Goal: Check status: Check status

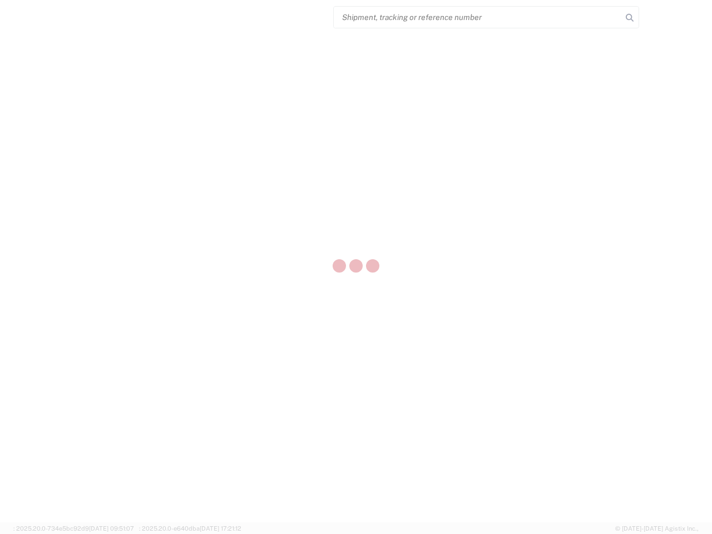
select select "US"
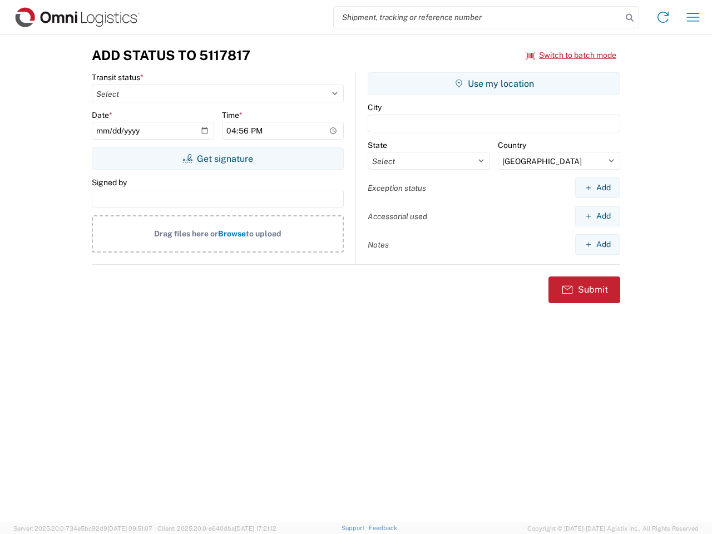
click at [478, 17] on input "search" at bounding box center [478, 17] width 288 height 21
click at [630, 18] on icon at bounding box center [630, 18] width 16 height 16
click at [663, 17] on icon at bounding box center [663, 17] width 18 height 18
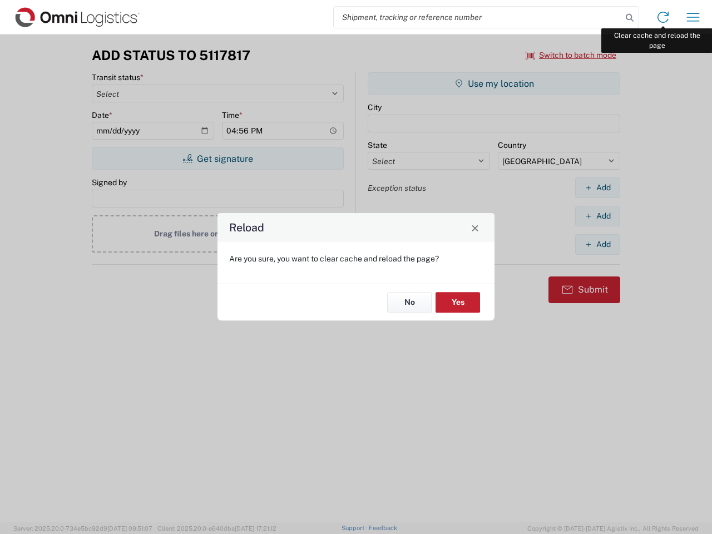
click at [693, 17] on div "Reload Are you sure, you want to clear cache and reload the page? No Yes" at bounding box center [356, 267] width 712 height 534
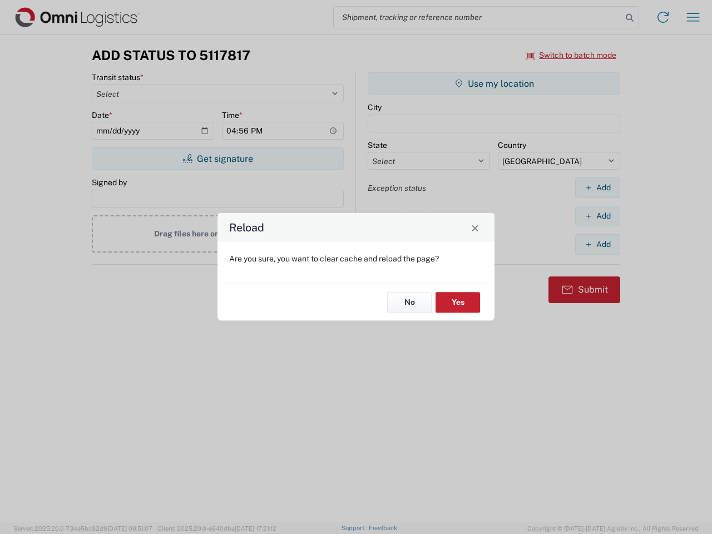
click at [571, 55] on div "Reload Are you sure, you want to clear cache and reload the page? No Yes" at bounding box center [356, 267] width 712 height 534
click at [217, 159] on div "Reload Are you sure, you want to clear cache and reload the page? No Yes" at bounding box center [356, 267] width 712 height 534
click at [494, 83] on div "Reload Are you sure, you want to clear cache and reload the page? No Yes" at bounding box center [356, 267] width 712 height 534
click at [597, 187] on div "Reload Are you sure, you want to clear cache and reload the page? No Yes" at bounding box center [356, 267] width 712 height 534
click at [597, 216] on div "Reload Are you sure, you want to clear cache and reload the page? No Yes" at bounding box center [356, 267] width 712 height 534
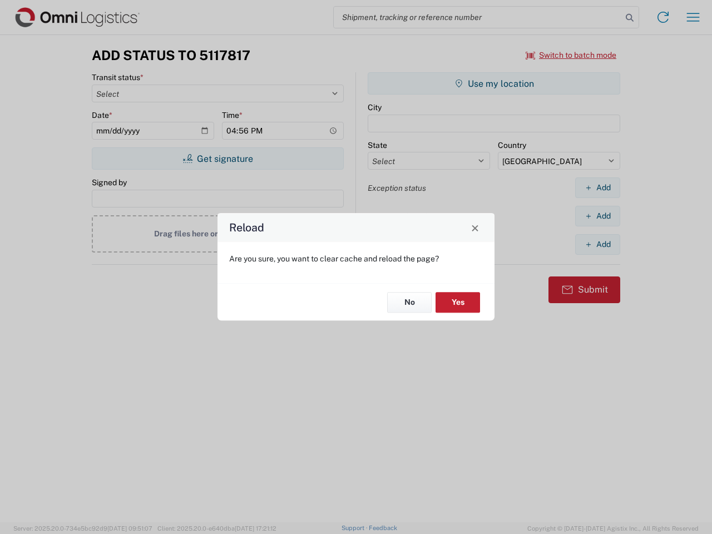
click at [597, 244] on div "Reload Are you sure, you want to clear cache and reload the page? No Yes" at bounding box center [356, 267] width 712 height 534
